Goal: Task Accomplishment & Management: Use online tool/utility

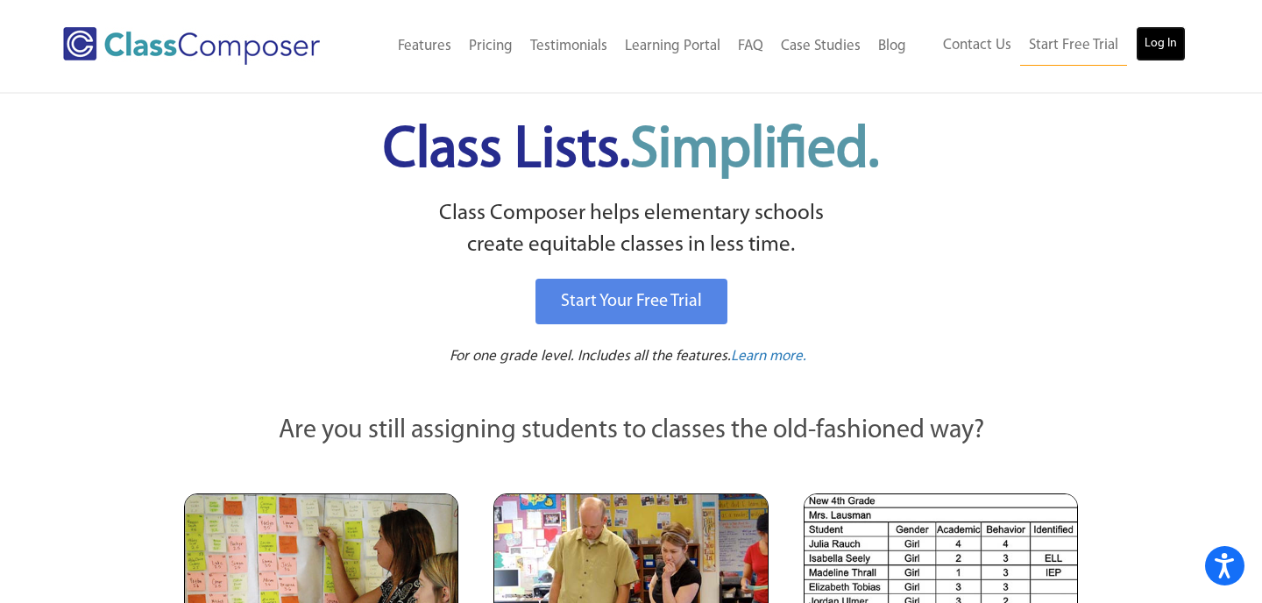
click at [1151, 42] on link "Log In" at bounding box center [1160, 43] width 50 height 35
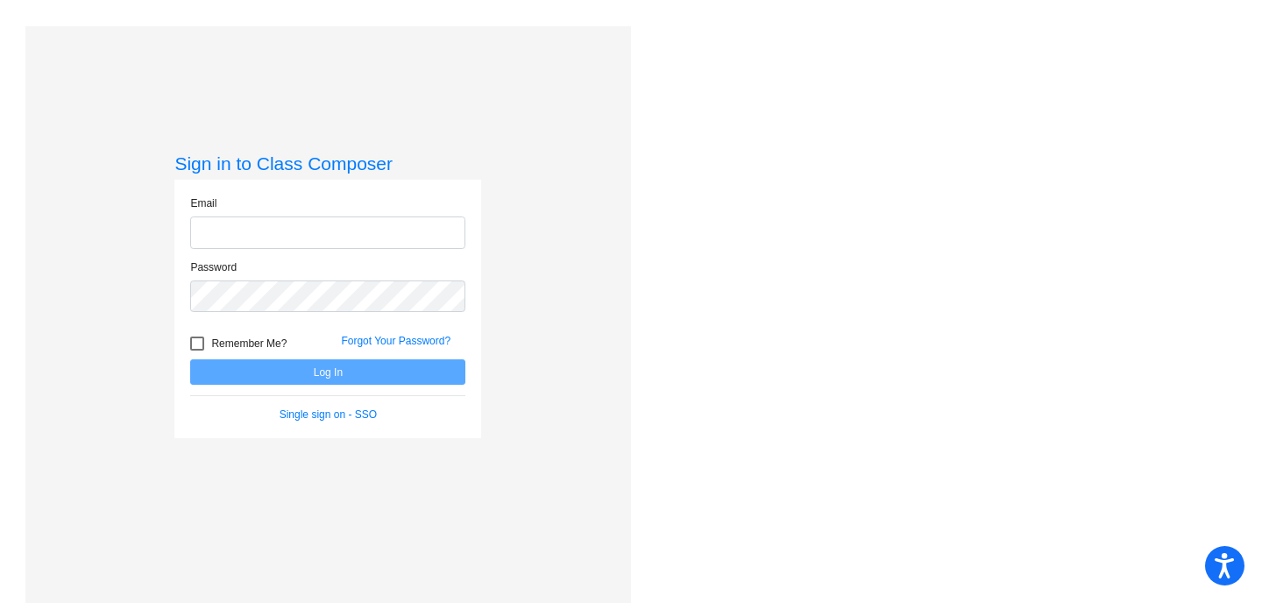
type input "[EMAIL_ADDRESS][DOMAIN_NAME]"
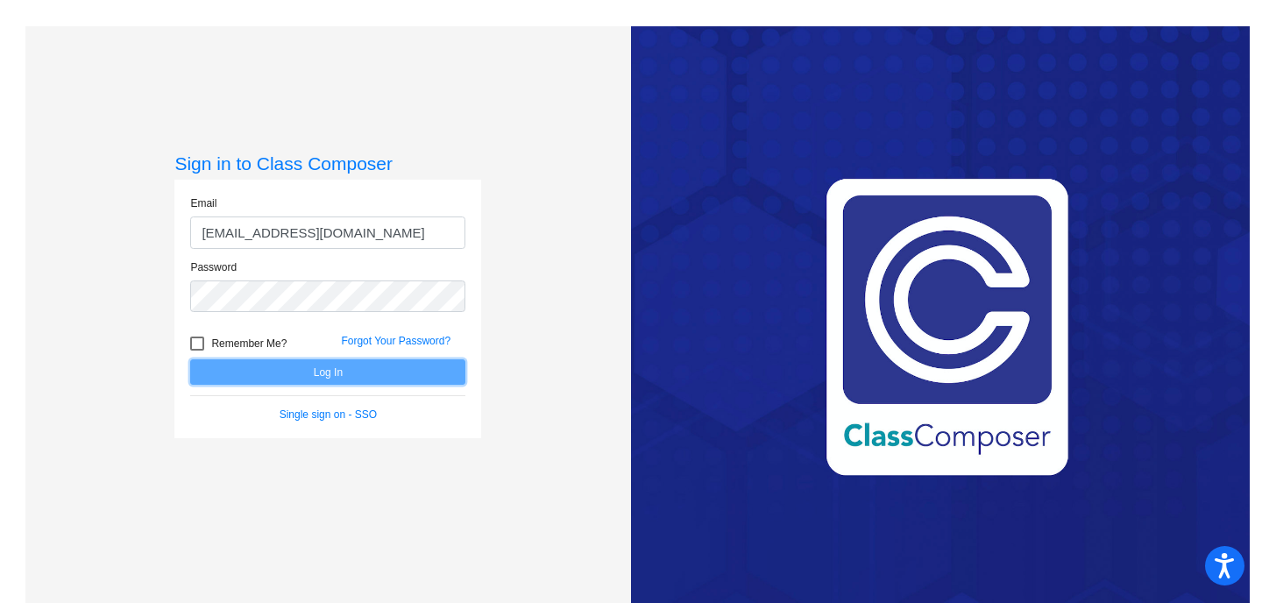
click at [324, 377] on button "Log In" at bounding box center [327, 371] width 275 height 25
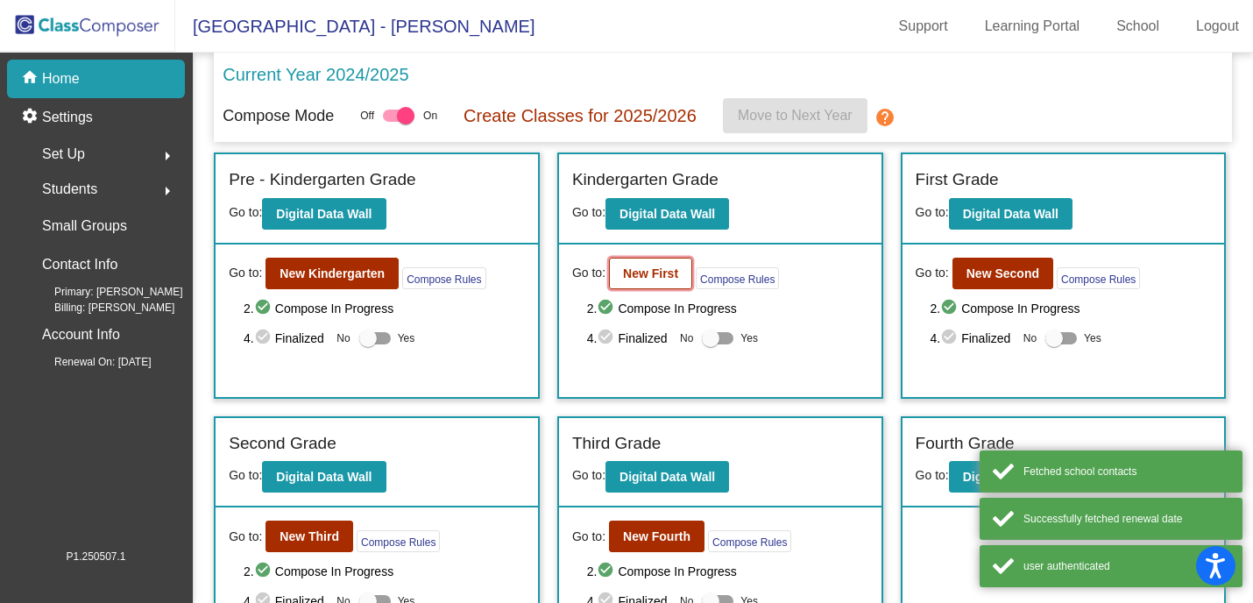
click at [660, 273] on b "New First" at bounding box center [650, 273] width 55 height 14
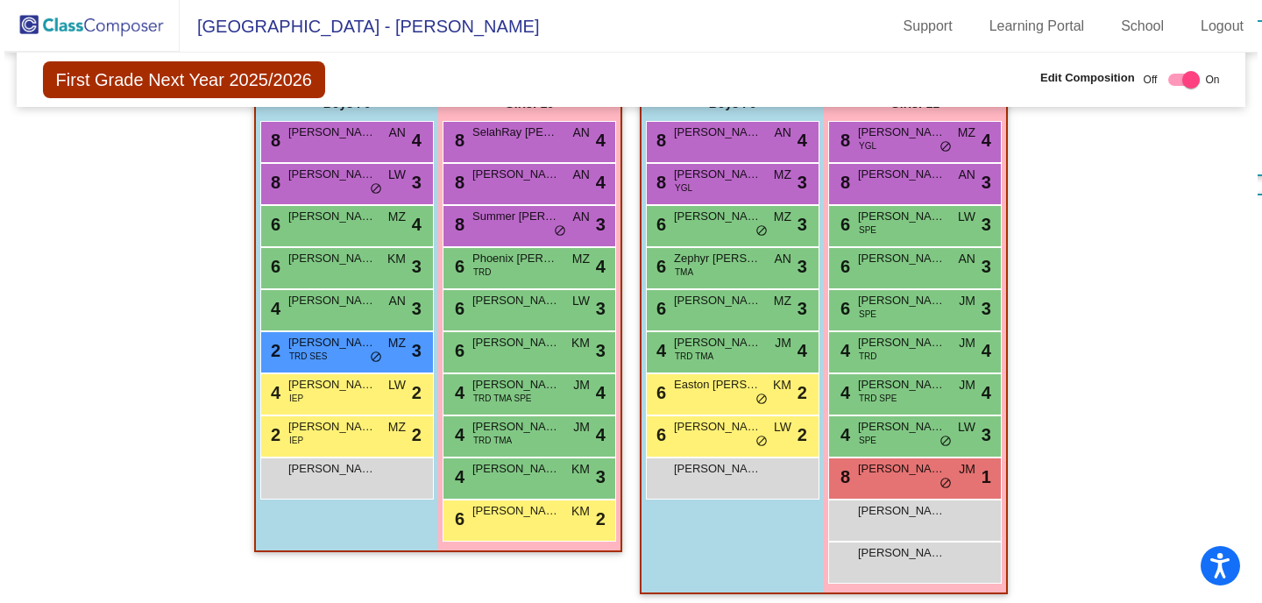
scroll to position [994, 0]
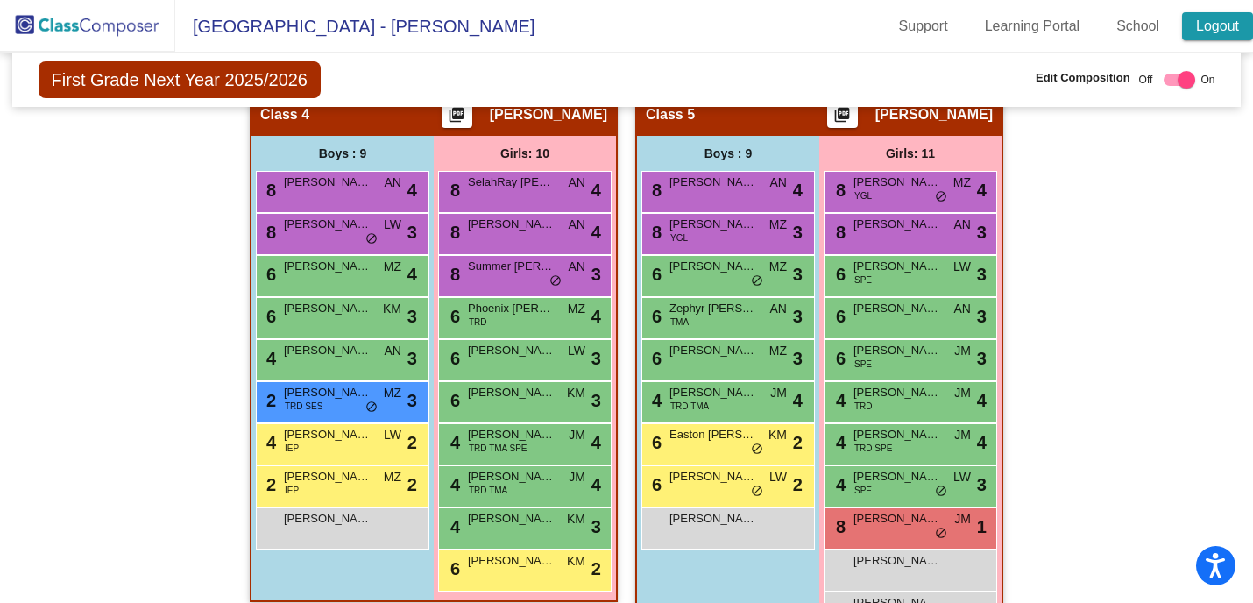
click at [1211, 23] on link "Logout" at bounding box center [1217, 26] width 71 height 28
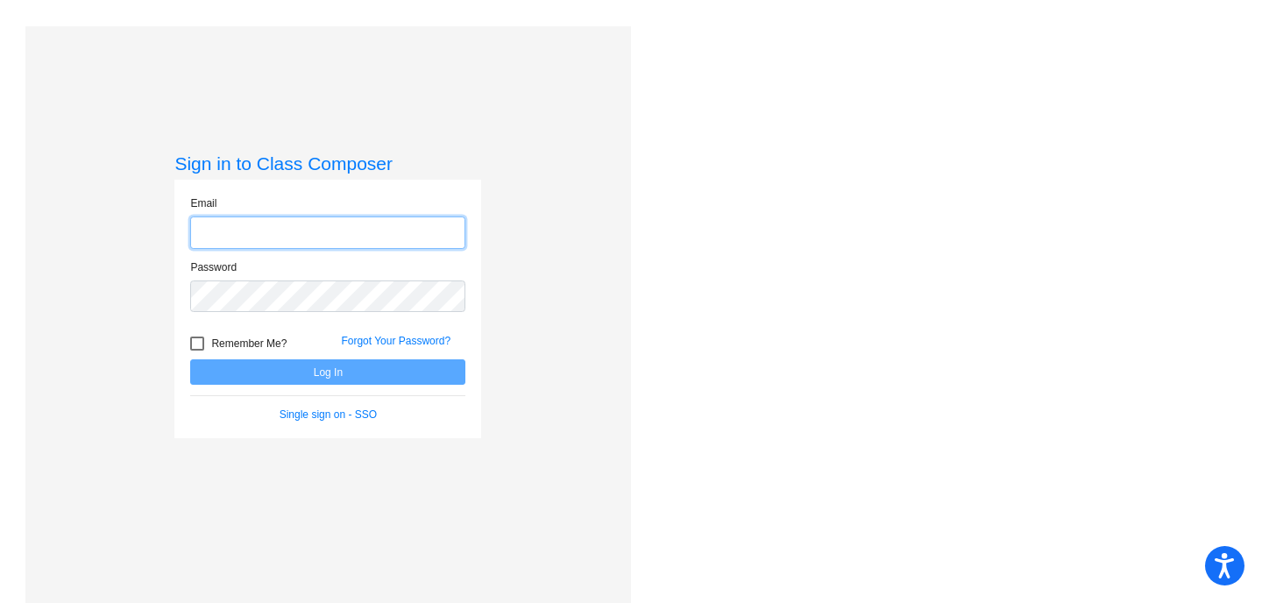
type input "mhesch@isd186.org"
